Goal: Task Accomplishment & Management: Manage account settings

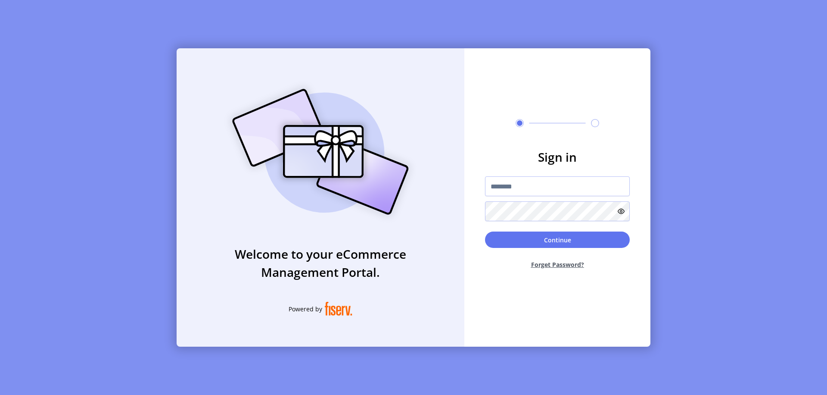
click at [558, 186] on input "text" at bounding box center [557, 186] width 145 height 20
type input "**********"
click at [558, 240] on button "Continue" at bounding box center [557, 239] width 145 height 16
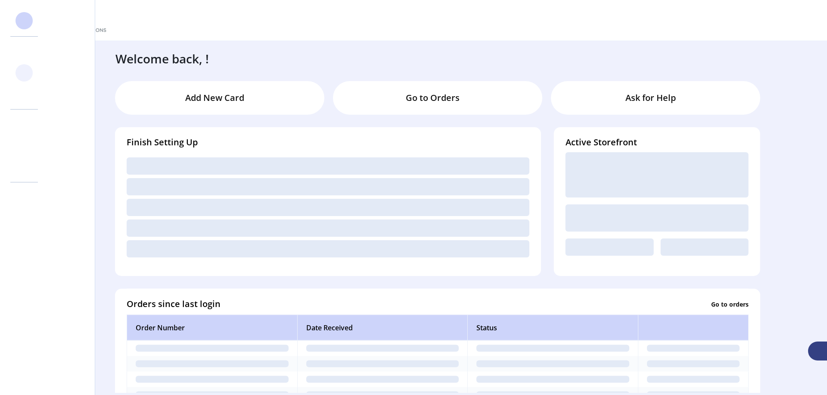
click at [24, 73] on svg-icon at bounding box center [24, 73] width 14 height 14
